Goal: Find specific page/section: Find specific page/section

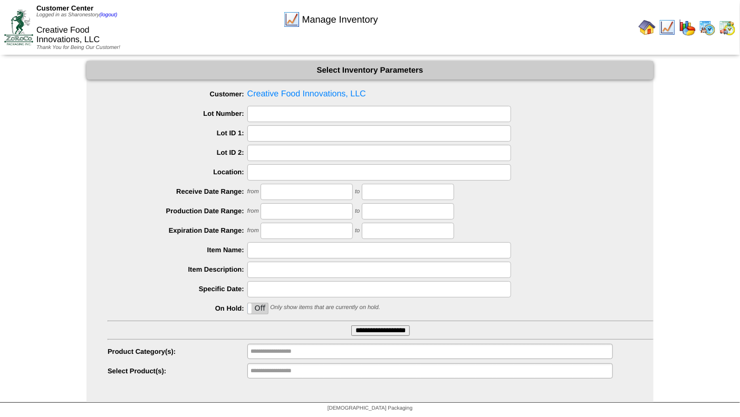
click at [705, 28] on img at bounding box center [706, 27] width 17 height 17
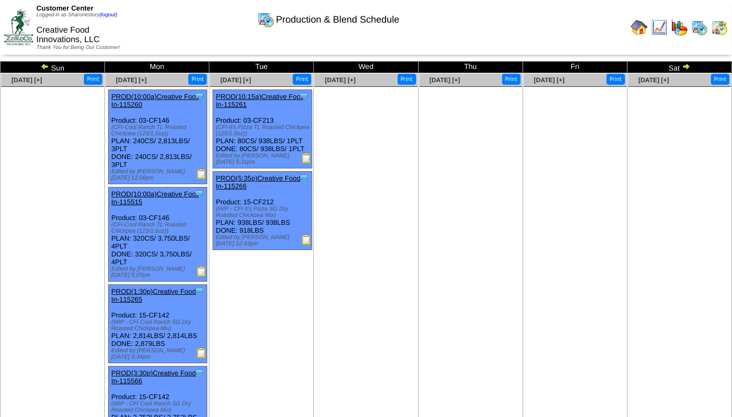
click at [684, 70] on link at bounding box center [684, 68] width 11 height 8
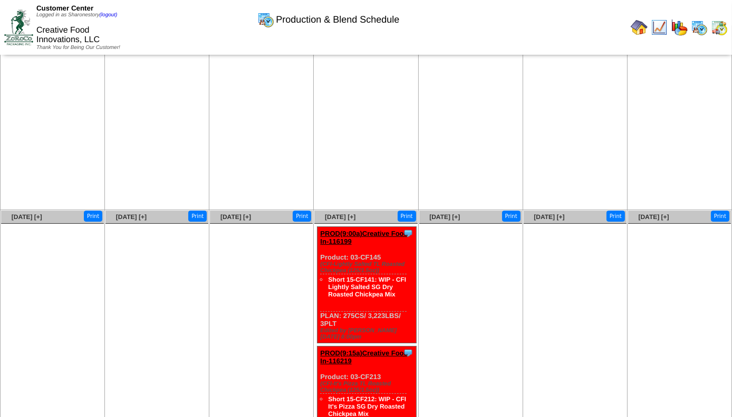
scroll to position [10, 0]
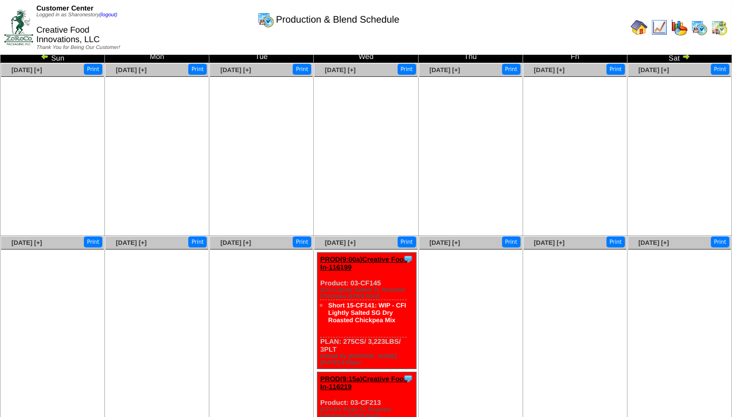
click at [717, 27] on img at bounding box center [719, 27] width 17 height 17
